Goal: Transaction & Acquisition: Purchase product/service

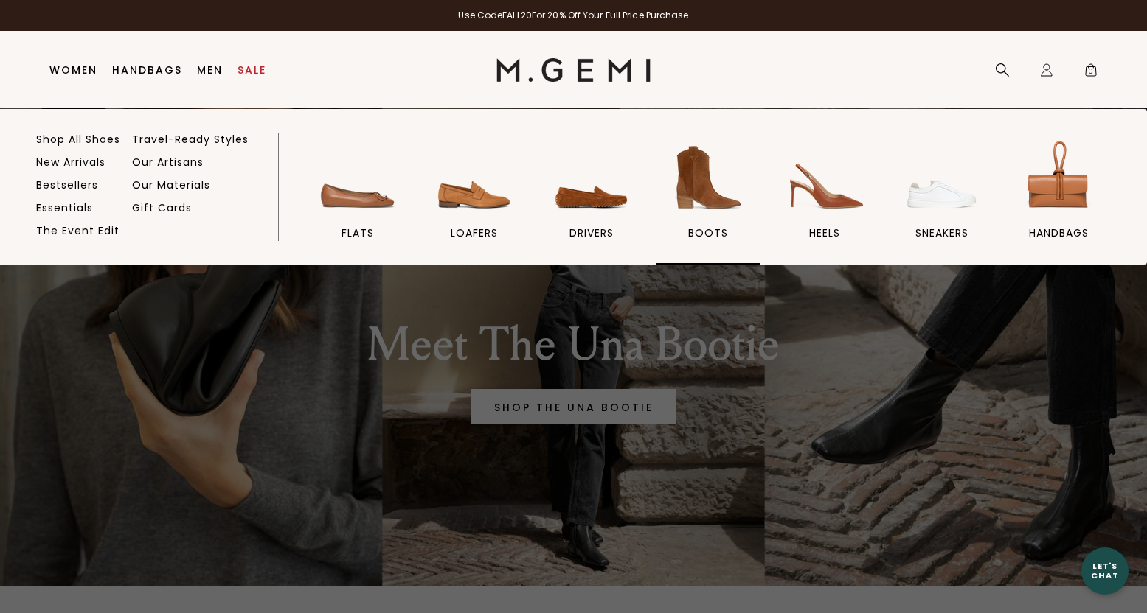
click at [706, 227] on span "BOOTS" at bounding box center [708, 232] width 40 height 13
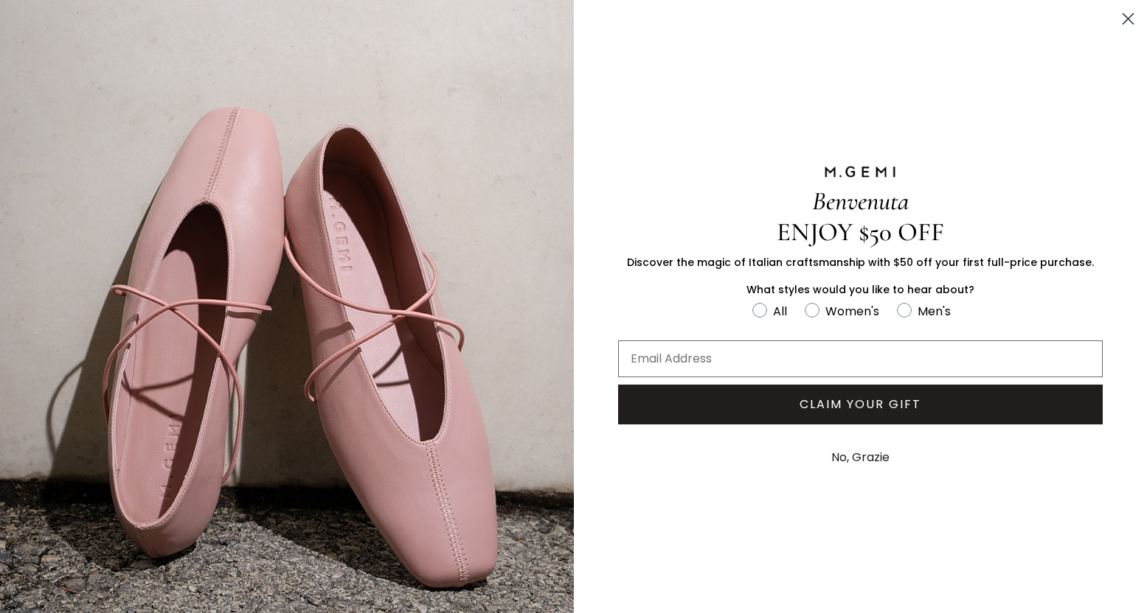
click at [1121, 21] on circle "Close dialog" at bounding box center [1128, 19] width 24 height 24
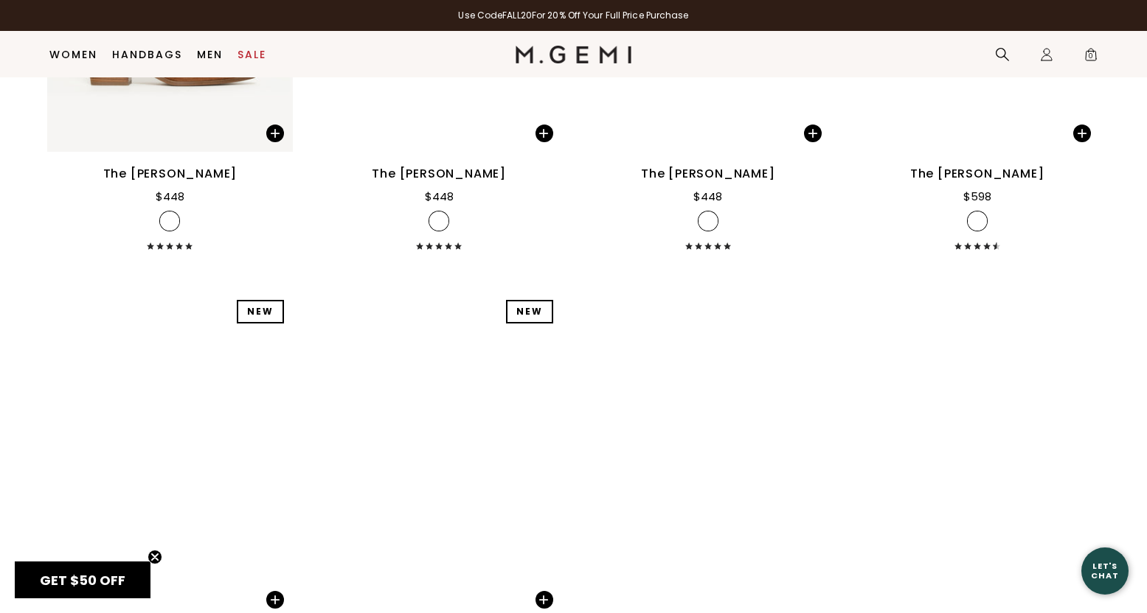
scroll to position [1961, 0]
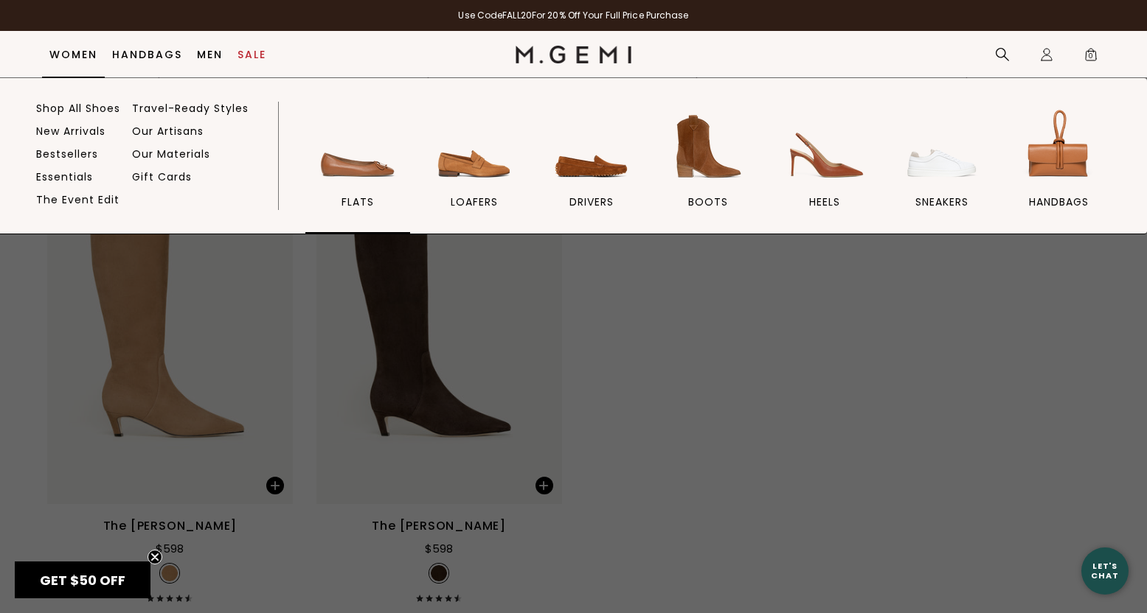
click at [349, 183] on img at bounding box center [357, 146] width 83 height 83
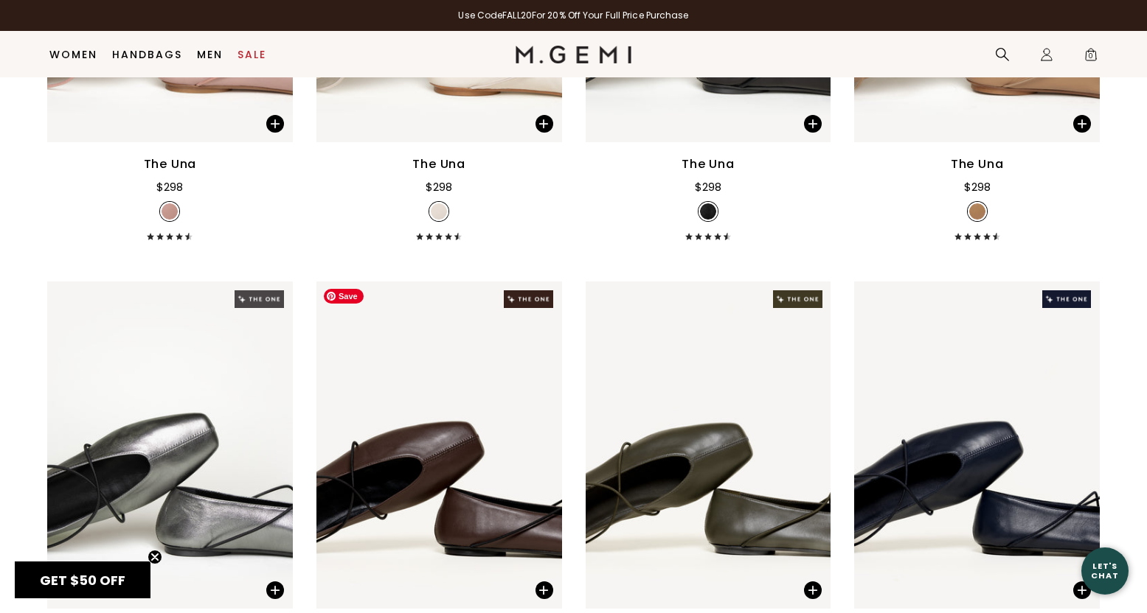
scroll to position [3967, 0]
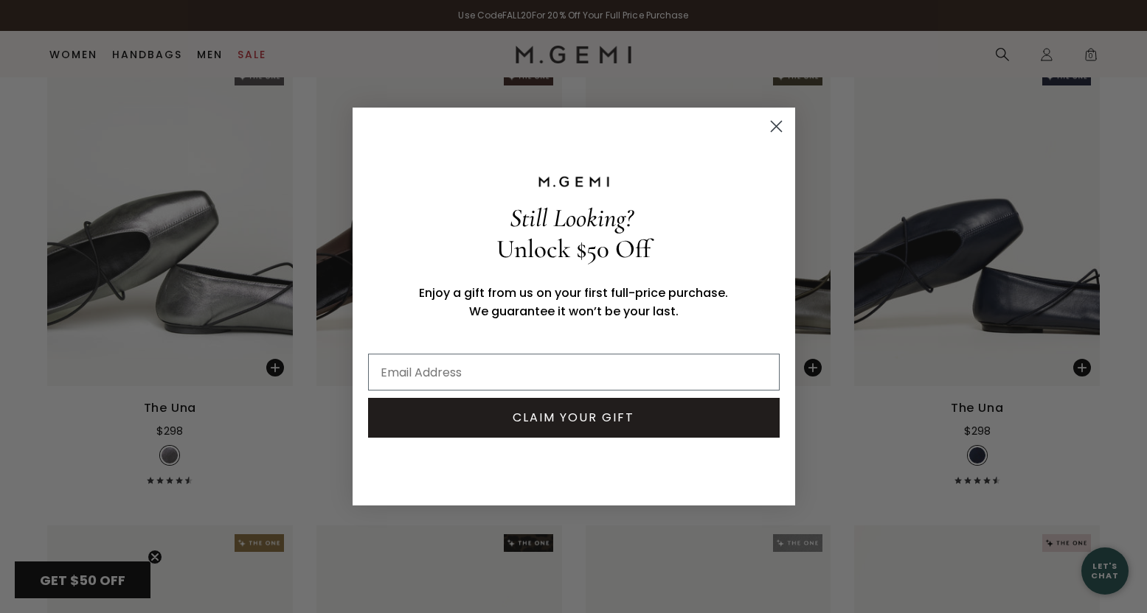
click at [771, 128] on circle "Close dialog" at bounding box center [775, 126] width 24 height 24
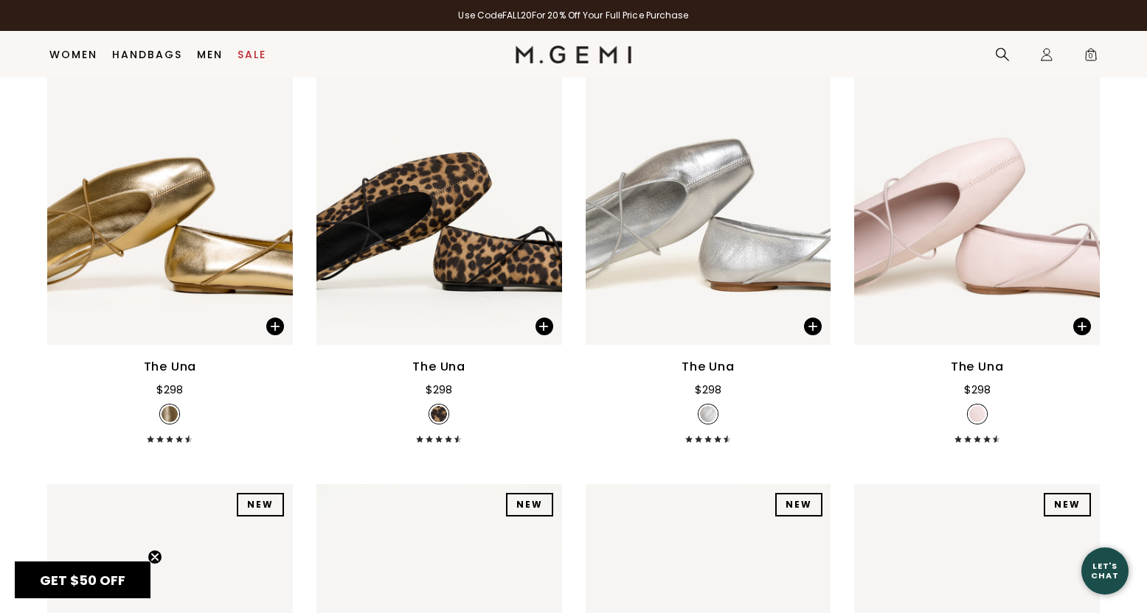
scroll to position [4477, 0]
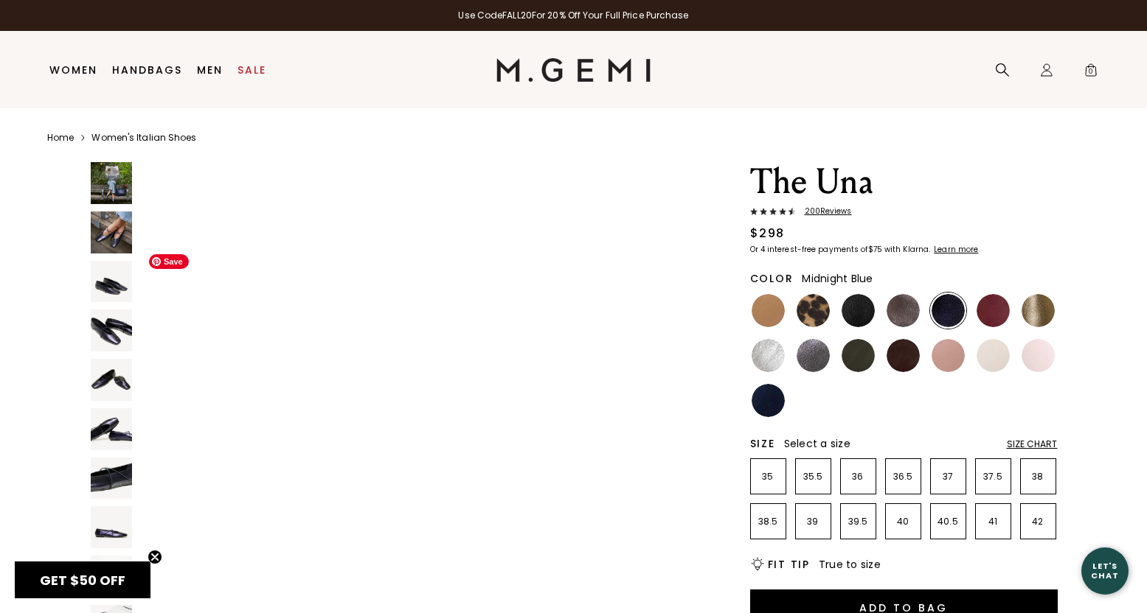
scroll to position [6610, 0]
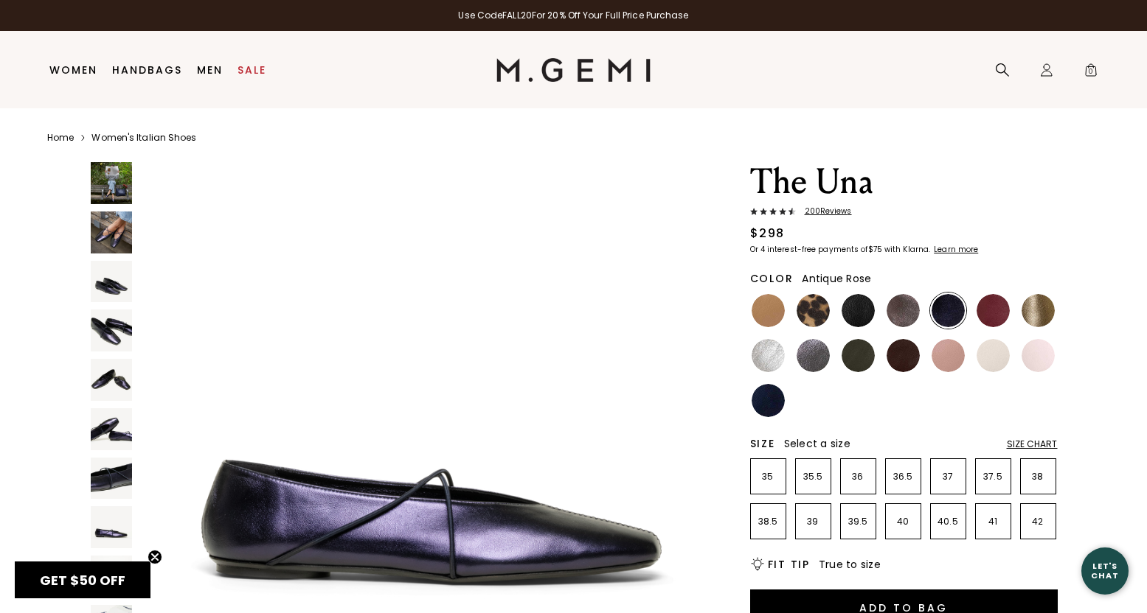
click at [942, 355] on img at bounding box center [947, 355] width 33 height 33
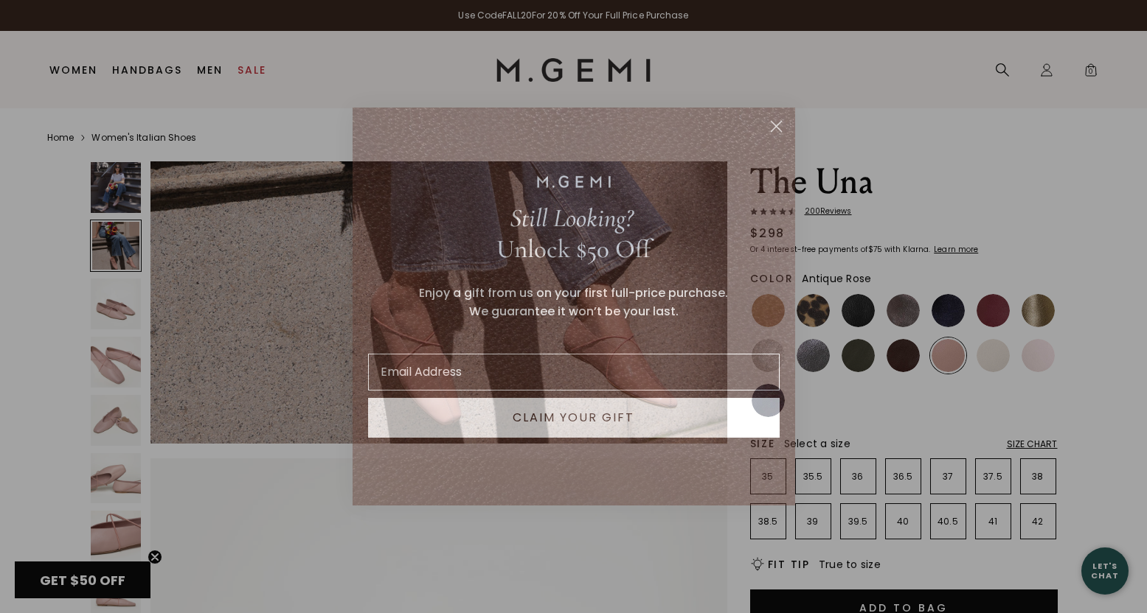
scroll to position [886, 0]
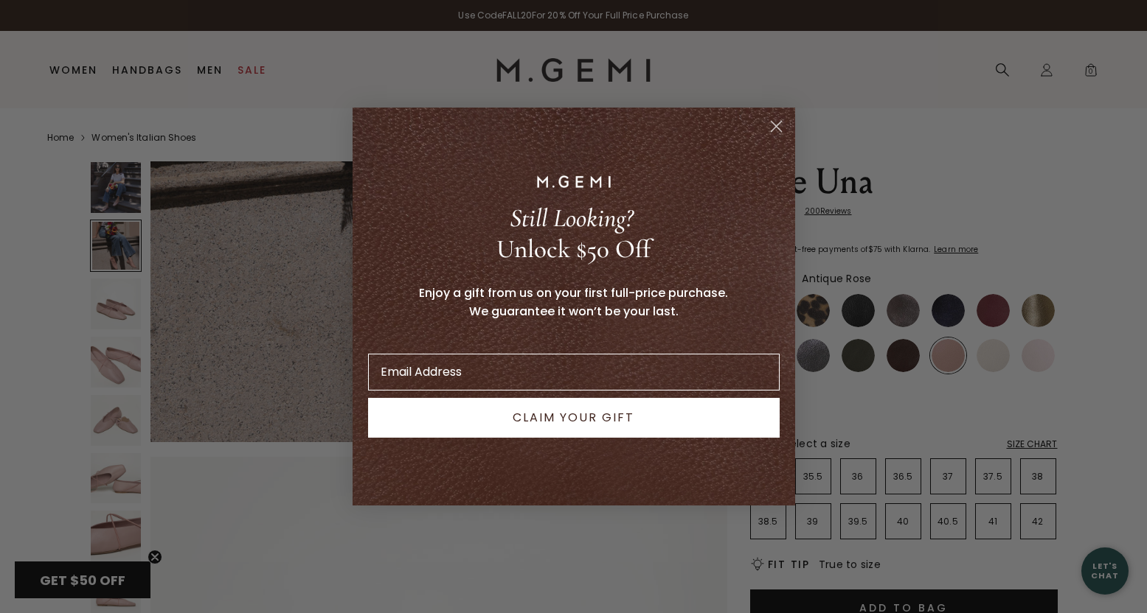
click at [773, 131] on circle "Close dialog" at bounding box center [775, 126] width 24 height 24
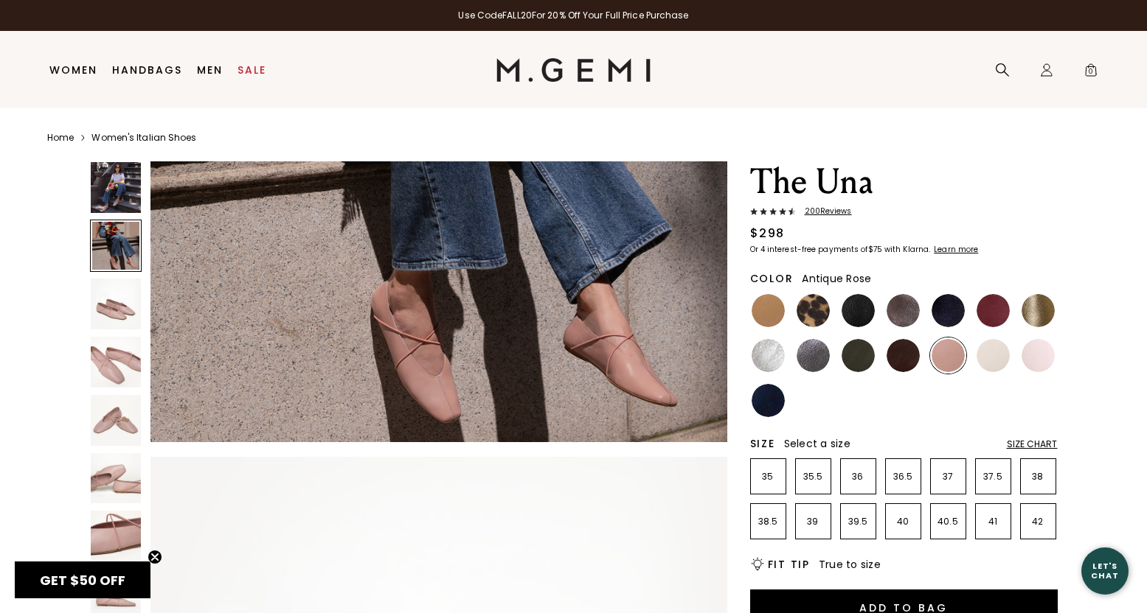
click at [113, 191] on img at bounding box center [116, 187] width 51 height 51
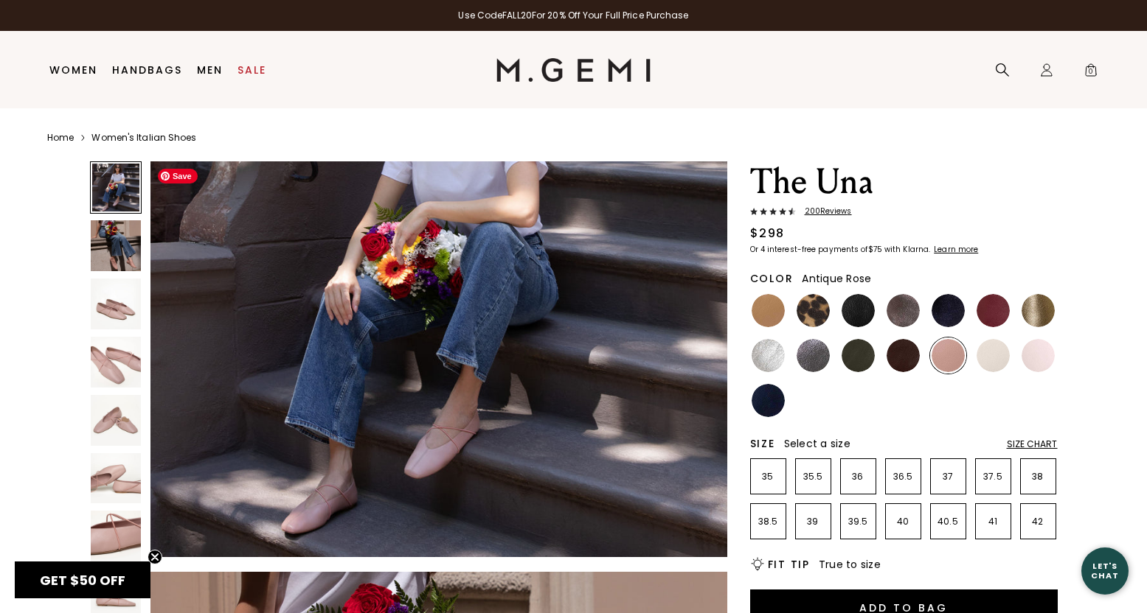
scroll to position [178, 0]
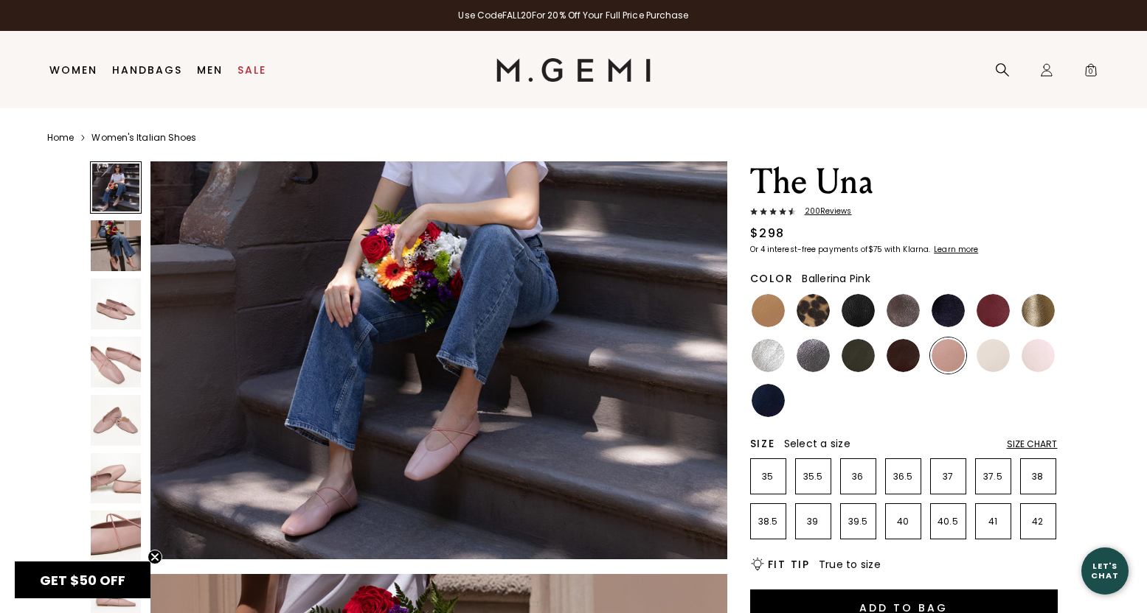
click at [1041, 369] on img at bounding box center [1037, 355] width 33 height 33
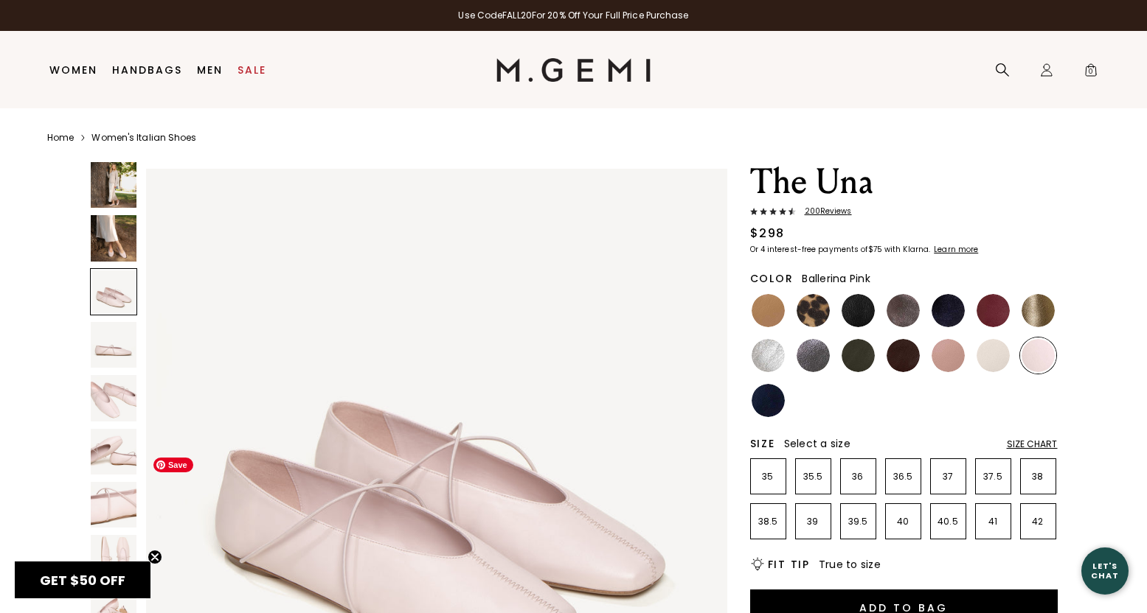
scroll to position [1218, 0]
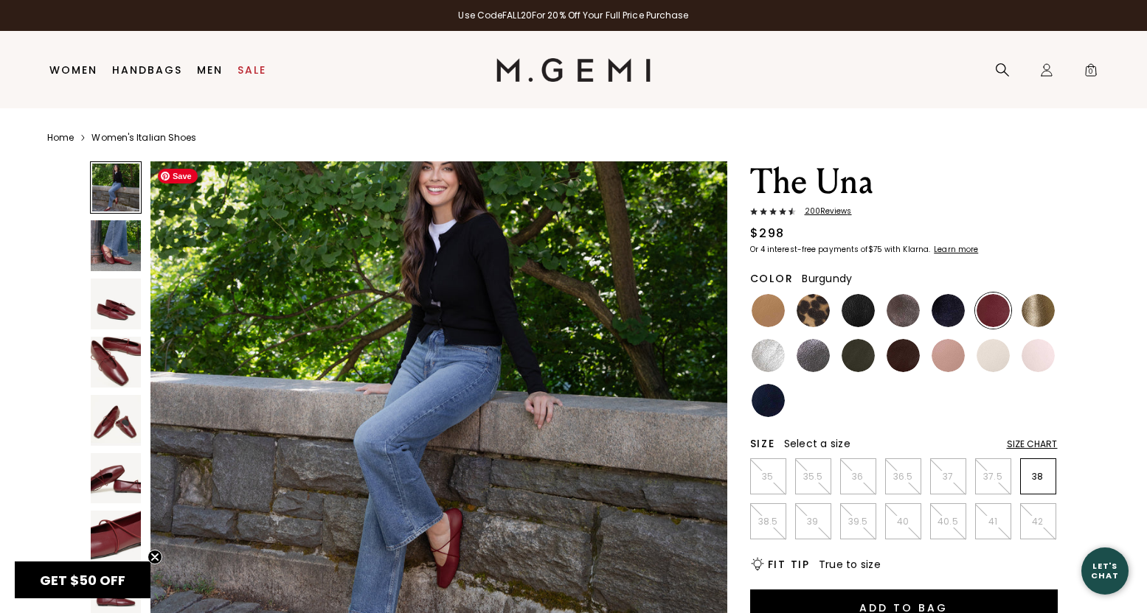
scroll to position [29, 0]
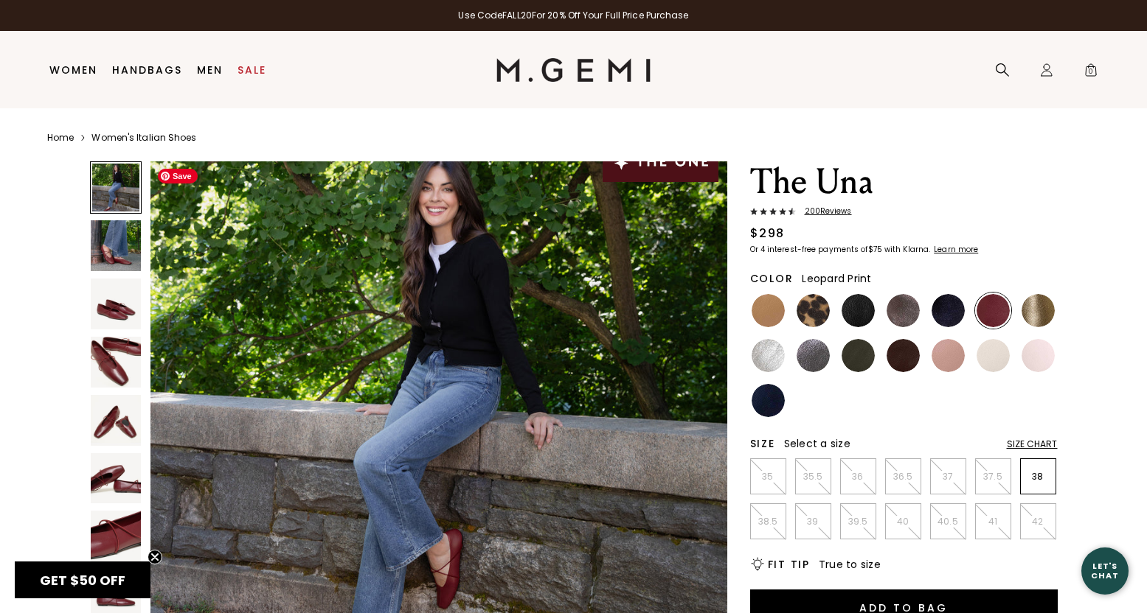
click at [816, 297] on img at bounding box center [812, 310] width 33 height 33
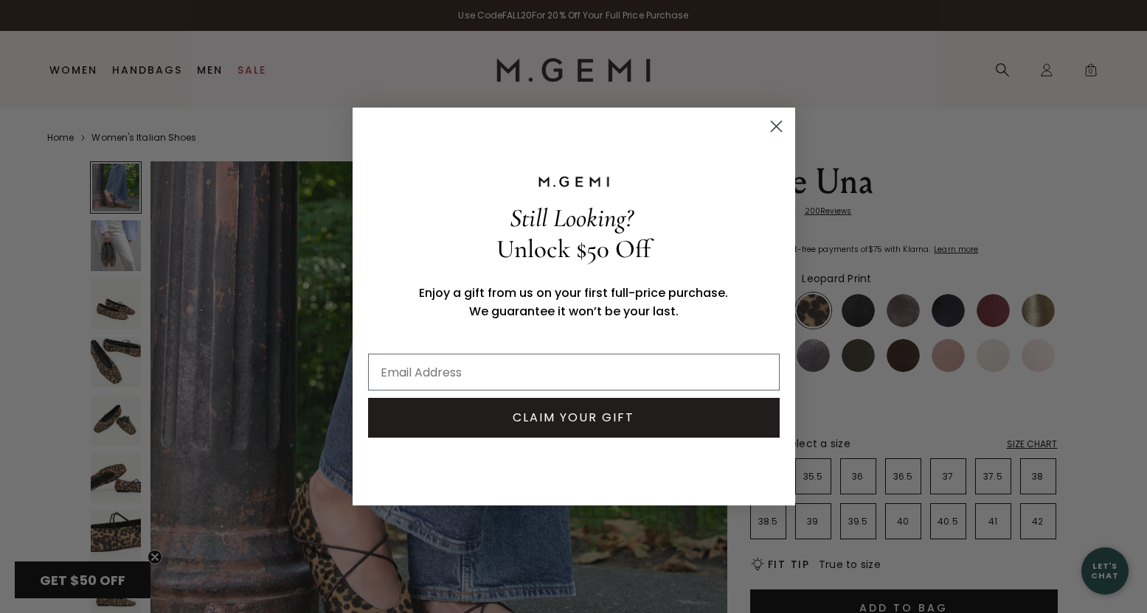
click at [779, 118] on circle "Close dialog" at bounding box center [775, 126] width 24 height 24
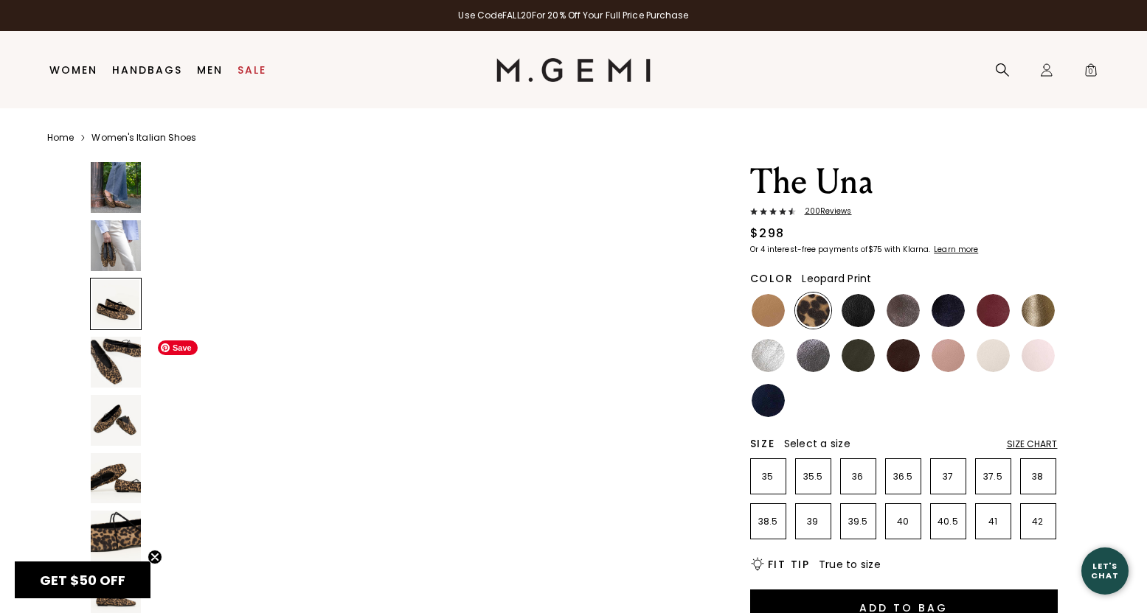
scroll to position [1224, 0]
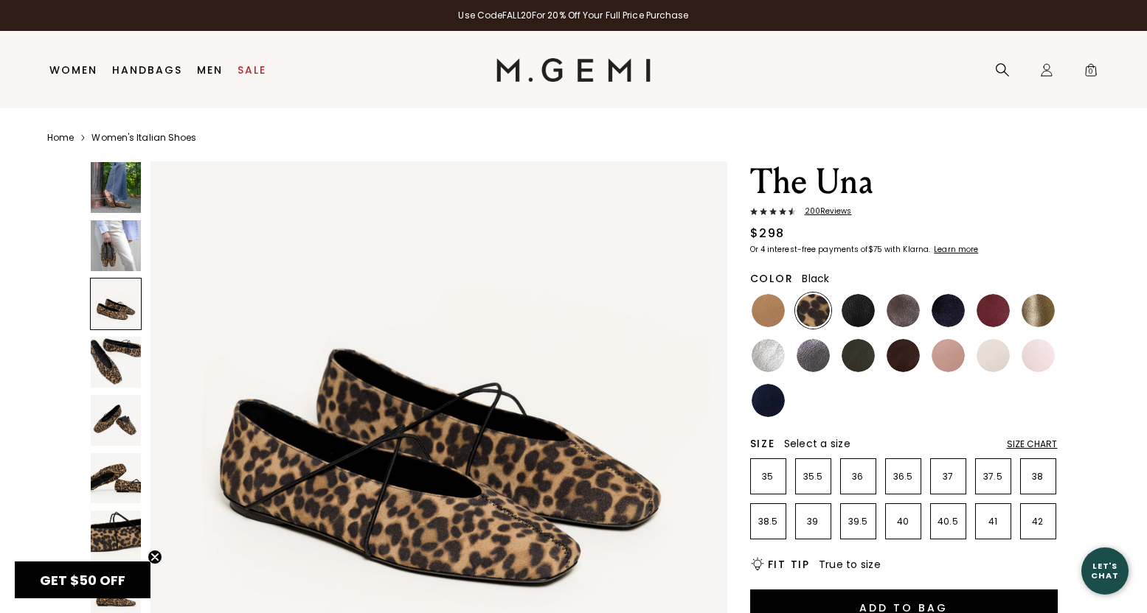
click at [859, 306] on img at bounding box center [857, 310] width 33 height 33
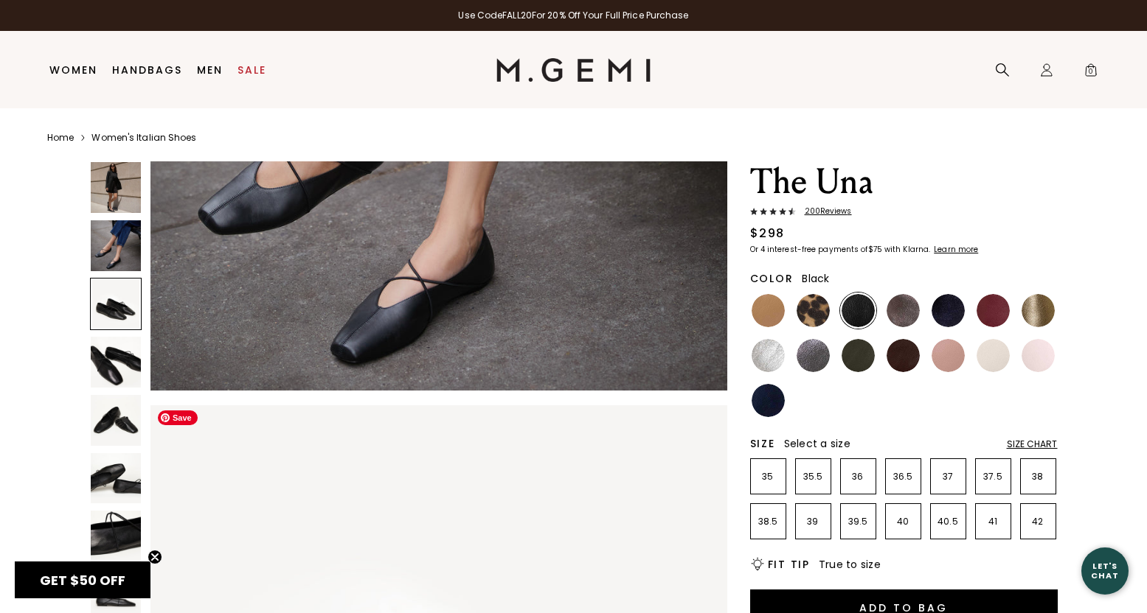
scroll to position [935, 0]
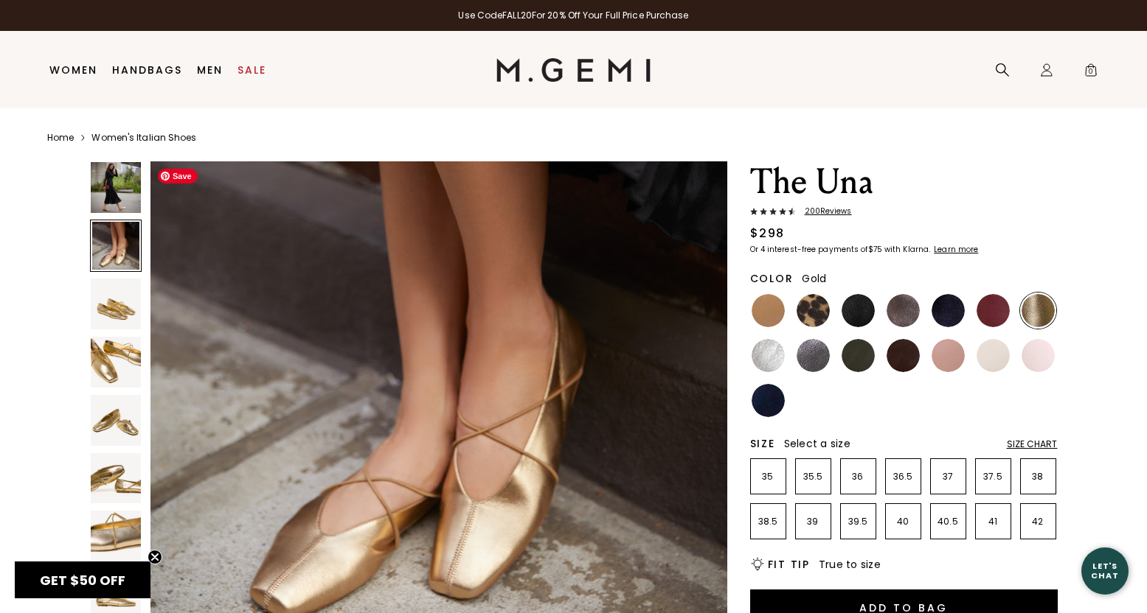
scroll to position [710, 0]
